Goal: Information Seeking & Learning: Learn about a topic

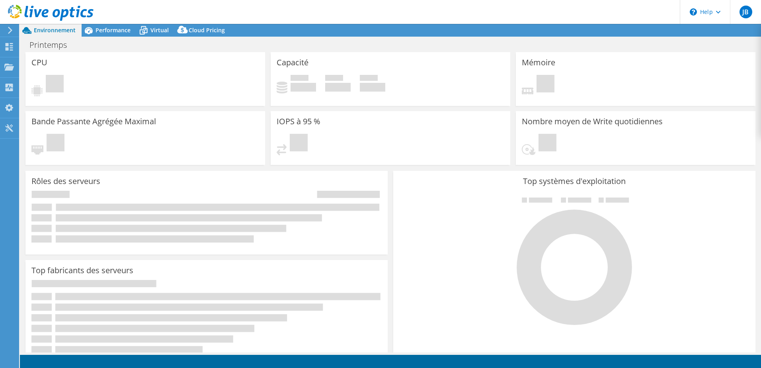
select select "EUFrankfurt"
select select "USD"
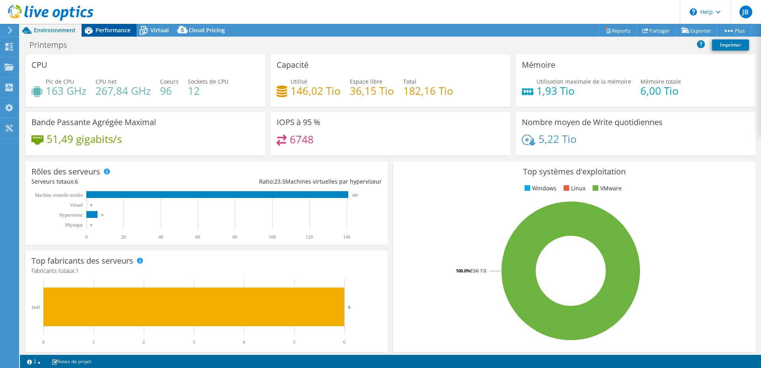
click at [112, 28] on span "Performance" at bounding box center [113, 30] width 35 height 8
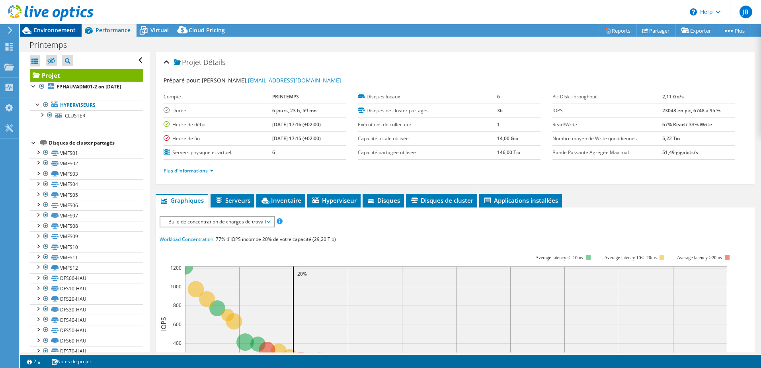
click at [61, 31] on span "Environnement" at bounding box center [55, 30] width 42 height 8
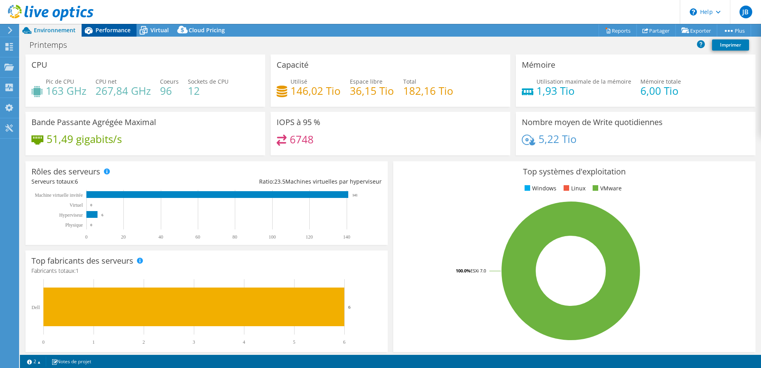
click at [94, 30] on icon at bounding box center [89, 30] width 14 height 14
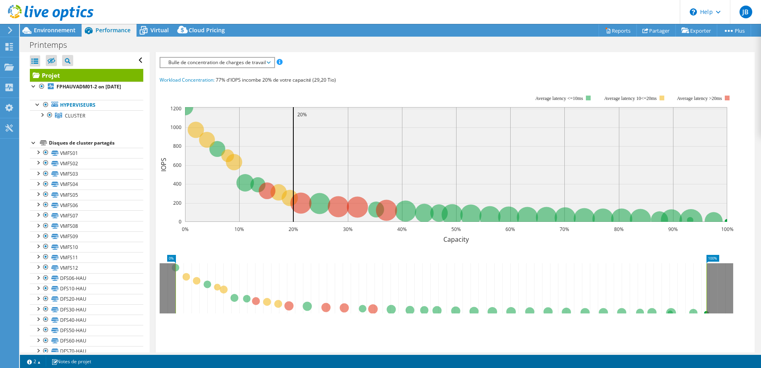
scroll to position [213, 0]
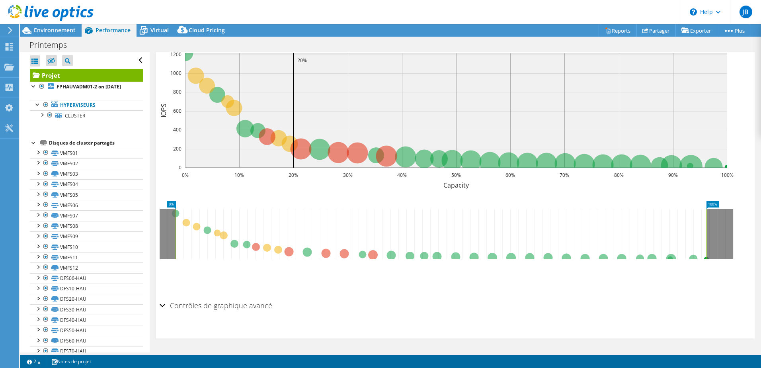
click at [243, 307] on h2 "Contrôles de graphique avancé" at bounding box center [216, 305] width 113 height 16
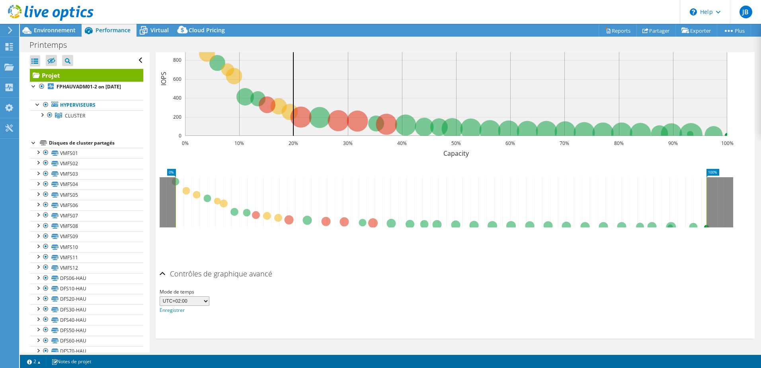
click at [223, 272] on h2 "Contrôles de graphique avancé" at bounding box center [216, 274] width 113 height 16
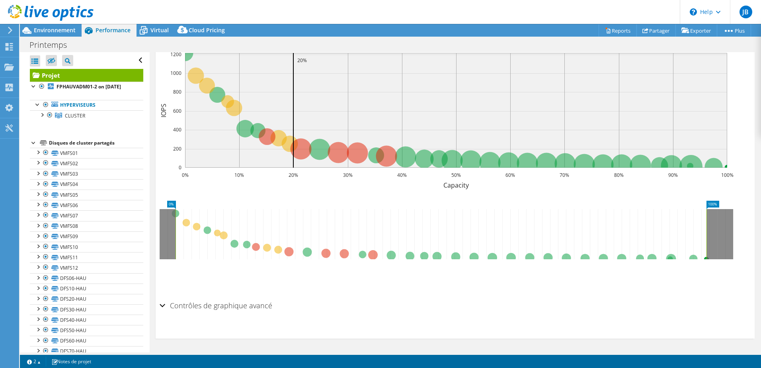
scroll to position [0, 0]
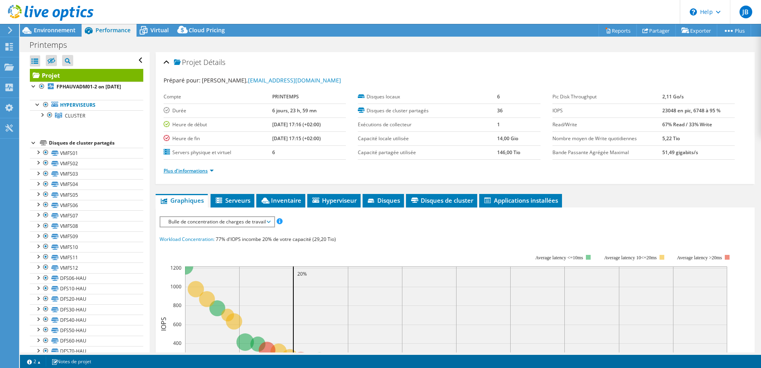
click at [200, 170] on link "Plus d'informations" at bounding box center [189, 170] width 50 height 7
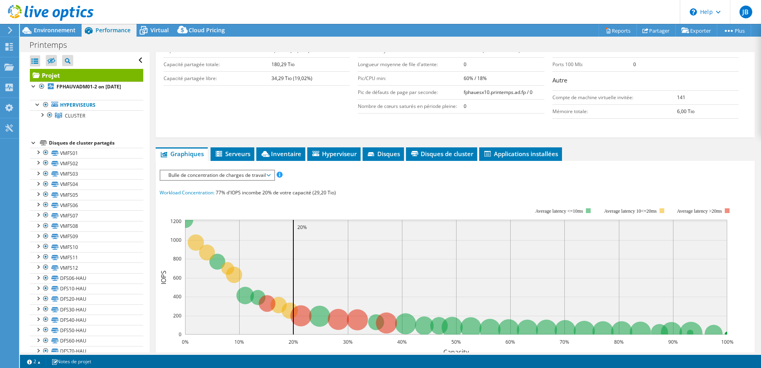
scroll to position [199, 0]
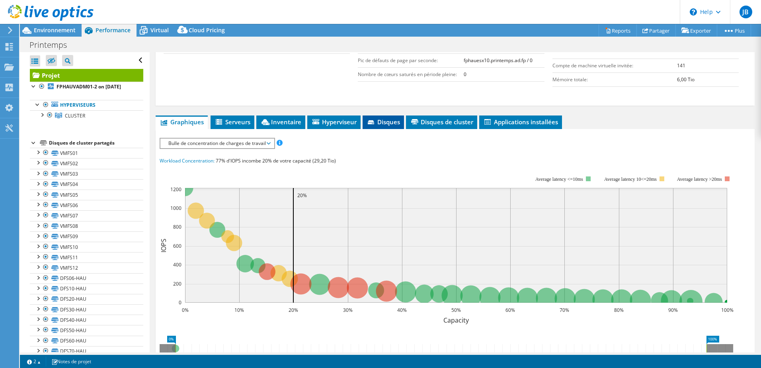
click at [380, 122] on span "Disques" at bounding box center [383, 122] width 33 height 8
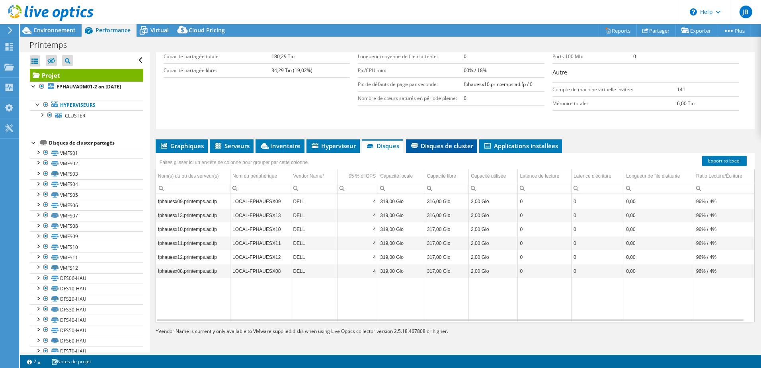
click at [445, 143] on span "Disques de cluster" at bounding box center [441, 146] width 63 height 8
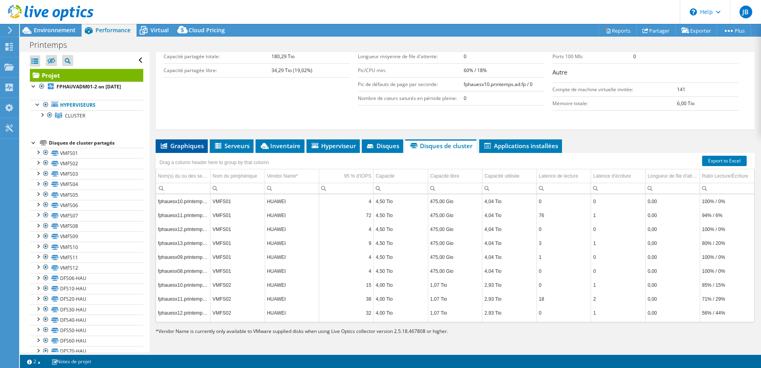
click at [186, 141] on li "Graphiques" at bounding box center [182, 146] width 52 height 14
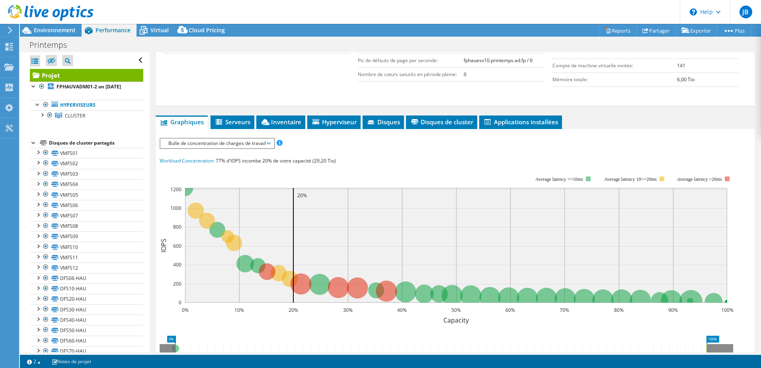
click at [223, 145] on span "Bulle de concentration de charges de travail" at bounding box center [217, 144] width 106 height 10
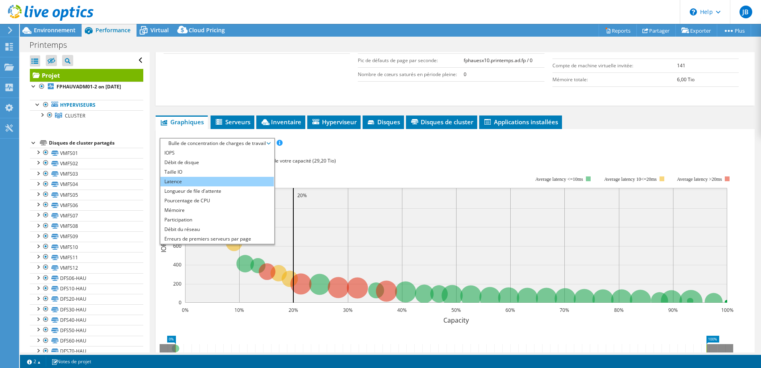
click at [196, 180] on li "Latence" at bounding box center [216, 182] width 113 height 10
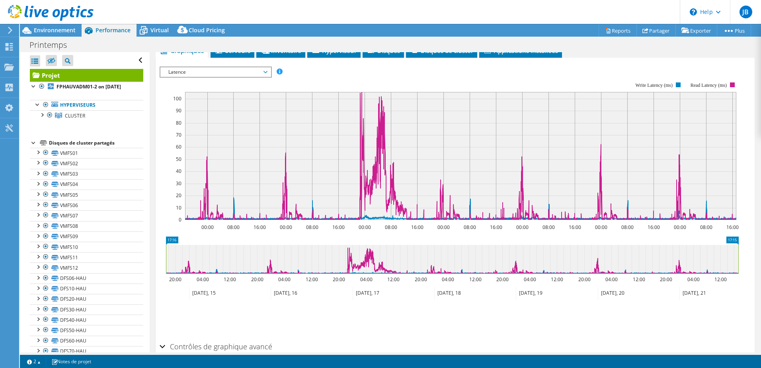
scroll to position [279, 0]
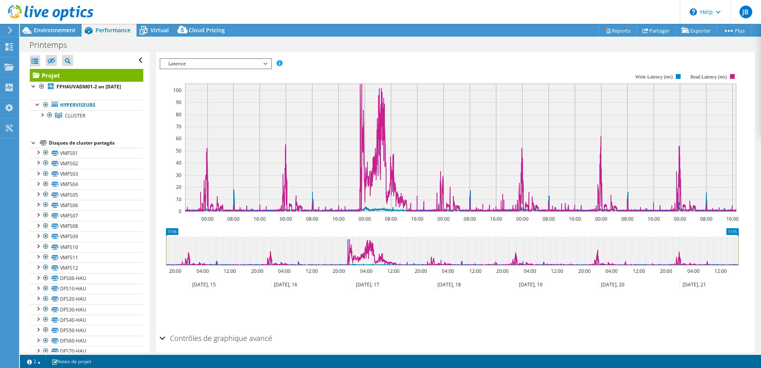
click at [234, 66] on span "Latence" at bounding box center [215, 64] width 102 height 10
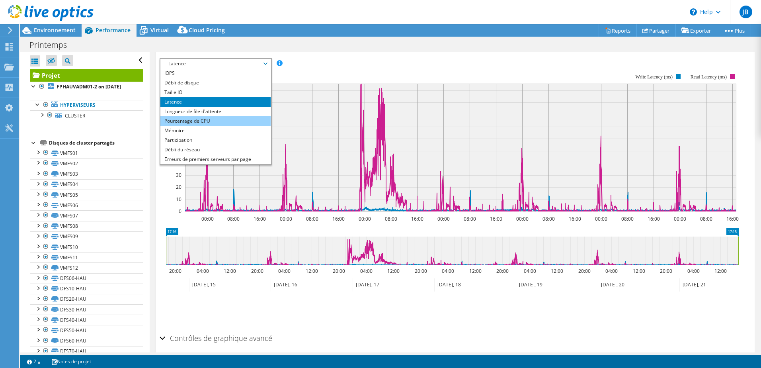
click at [209, 122] on li "Pourcentage de CPU" at bounding box center [215, 121] width 110 height 10
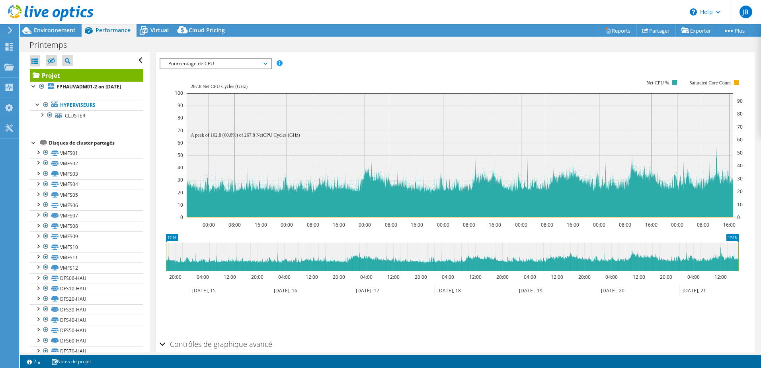
click at [244, 62] on span "Pourcentage de CPU" at bounding box center [215, 64] width 102 height 10
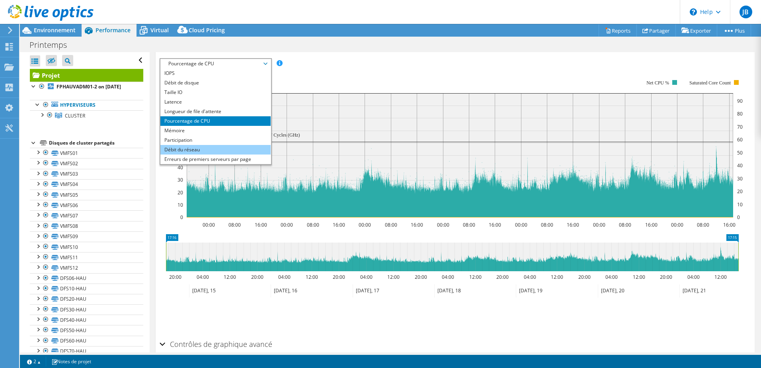
click at [192, 150] on li "Débit du réseau" at bounding box center [215, 150] width 110 height 10
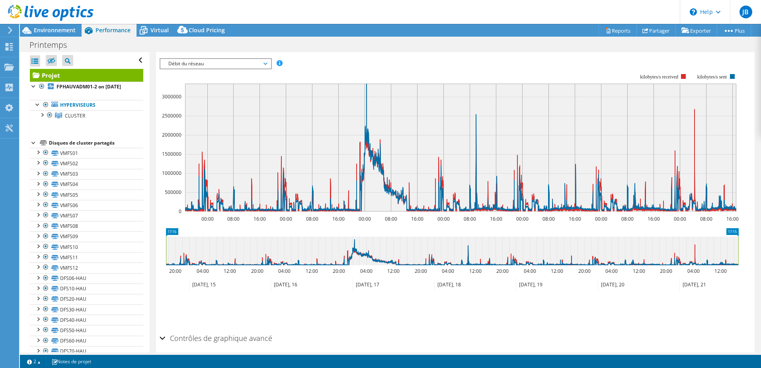
click at [214, 62] on span "Débit du réseau" at bounding box center [215, 64] width 102 height 10
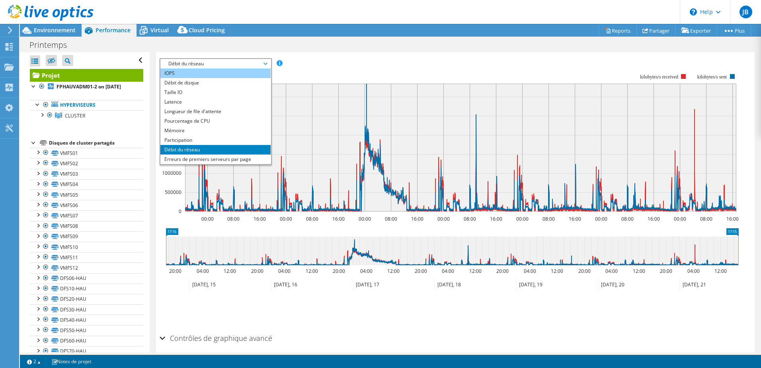
click at [177, 75] on li "IOPS" at bounding box center [215, 73] width 110 height 10
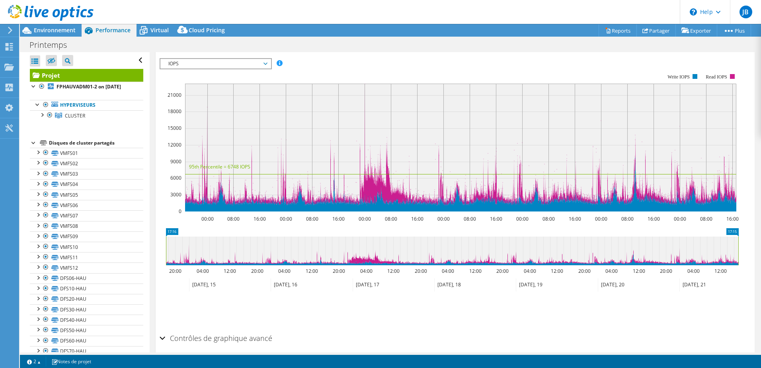
click at [220, 59] on span "IOPS" at bounding box center [215, 64] width 102 height 10
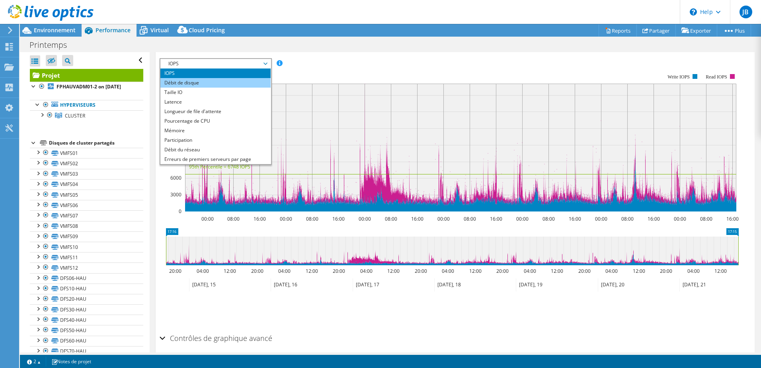
click at [193, 83] on li "Débit de disque" at bounding box center [215, 83] width 110 height 10
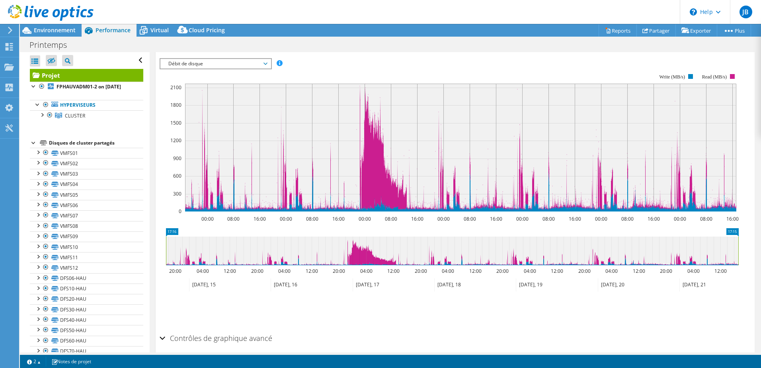
click at [218, 54] on div "IOPS Débit de disque Taille IO Latence Longueur de file d'attente Pourcentage d…" at bounding box center [455, 192] width 591 height 276
click at [221, 68] on span "Débit de disque" at bounding box center [215, 64] width 102 height 10
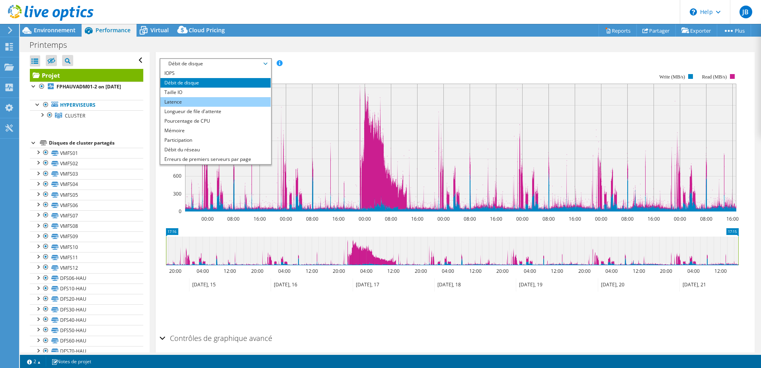
click at [199, 98] on li "Latence" at bounding box center [215, 102] width 110 height 10
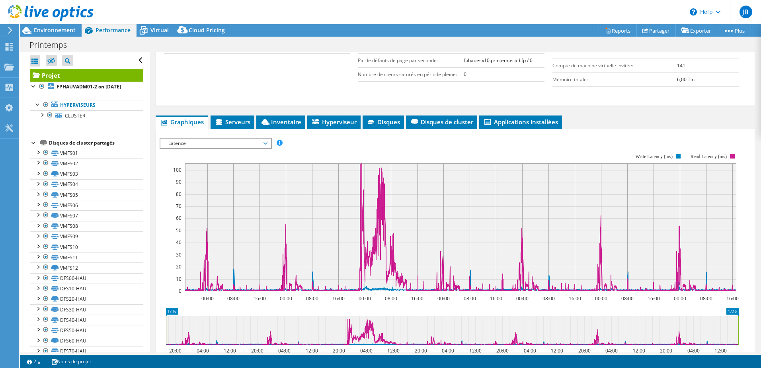
scroll to position [0, 0]
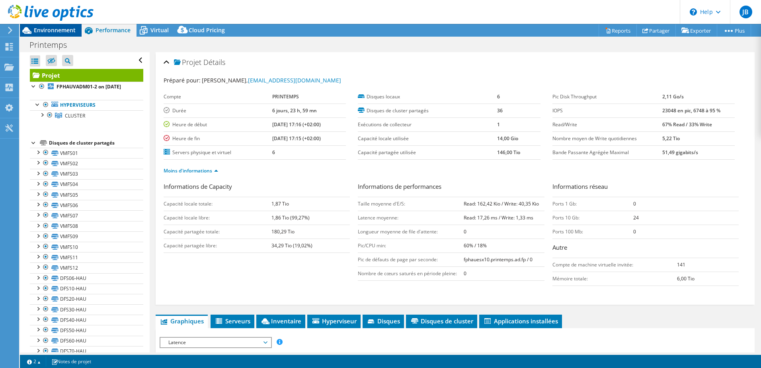
click at [63, 29] on span "Environnement" at bounding box center [55, 30] width 42 height 8
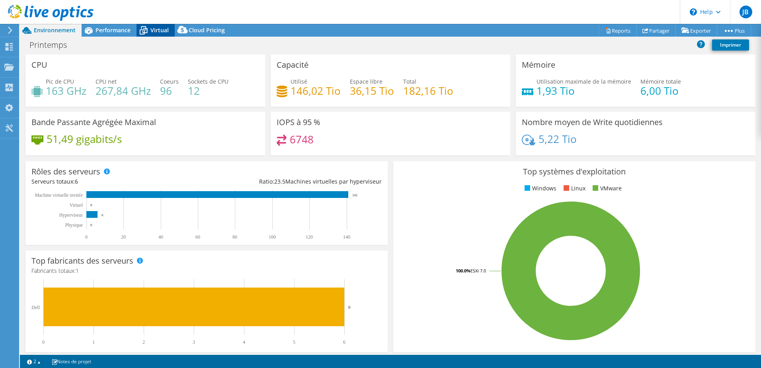
click at [153, 26] on div "Virtual" at bounding box center [156, 30] width 38 height 13
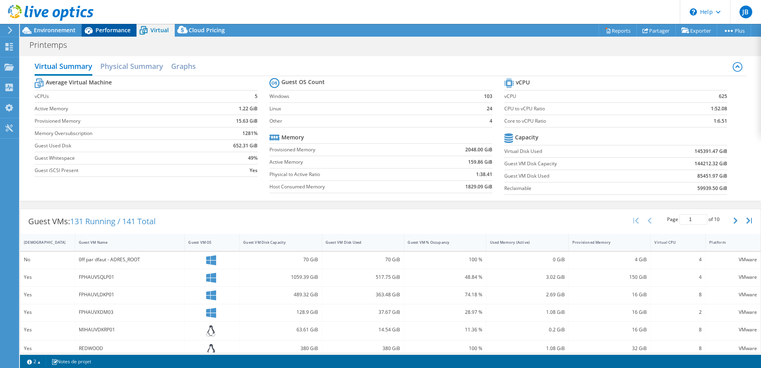
click at [98, 28] on span "Performance" at bounding box center [113, 30] width 35 height 8
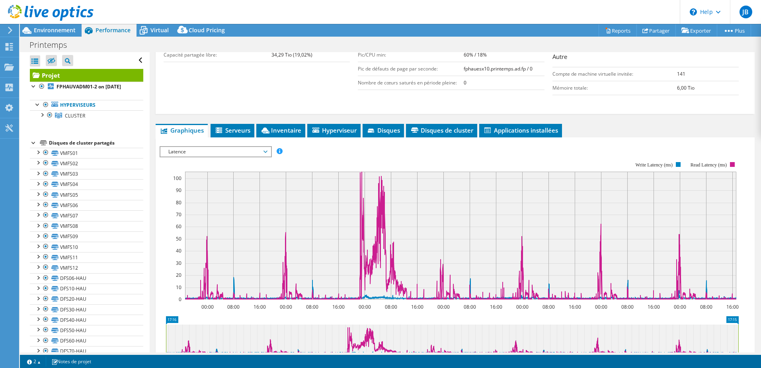
scroll to position [199, 0]
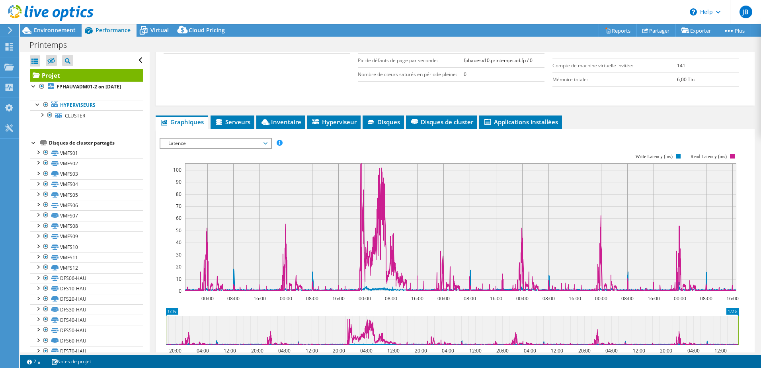
click at [224, 145] on span "Latence" at bounding box center [215, 144] width 102 height 10
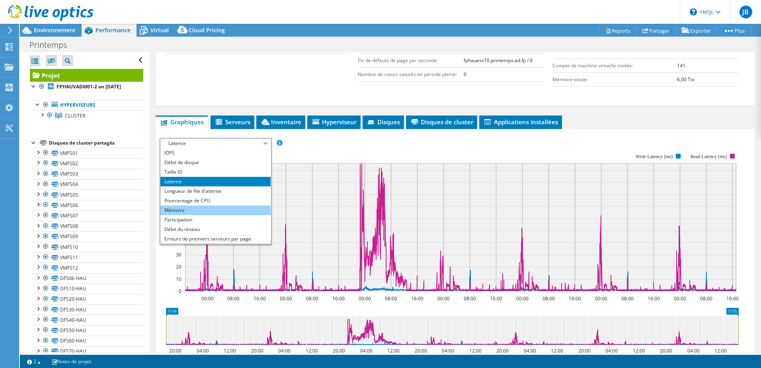
click at [191, 209] on li "Mémoire" at bounding box center [215, 210] width 110 height 10
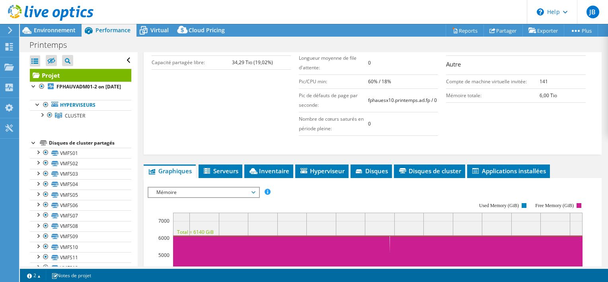
click at [201, 189] on span "Mémoire" at bounding box center [204, 193] width 102 height 10
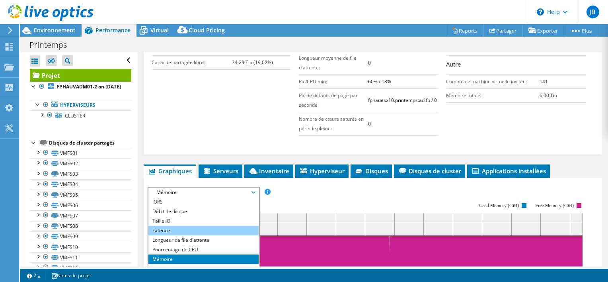
click at [165, 227] on li "Latence" at bounding box center [204, 231] width 110 height 10
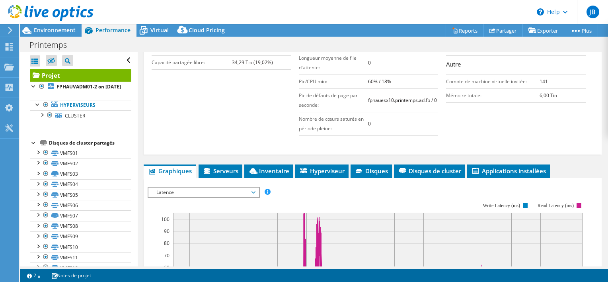
scroll to position [279, 0]
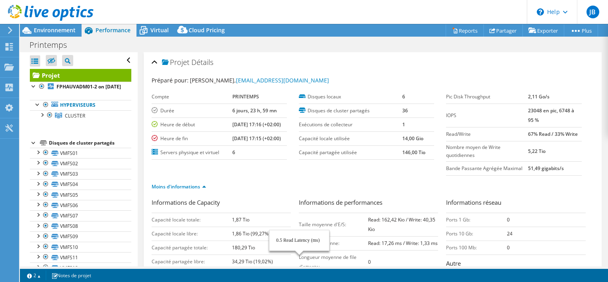
select select "EUFrankfurt"
select select "USD"
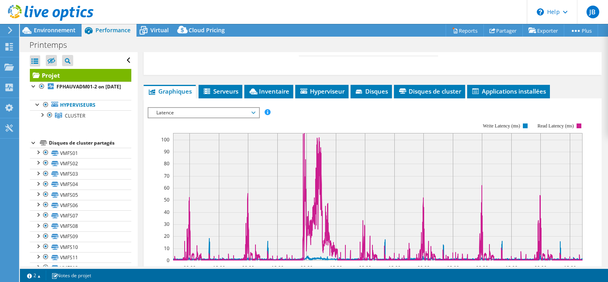
scroll to position [319, 0]
